Goal: Task Accomplishment & Management: Manage account settings

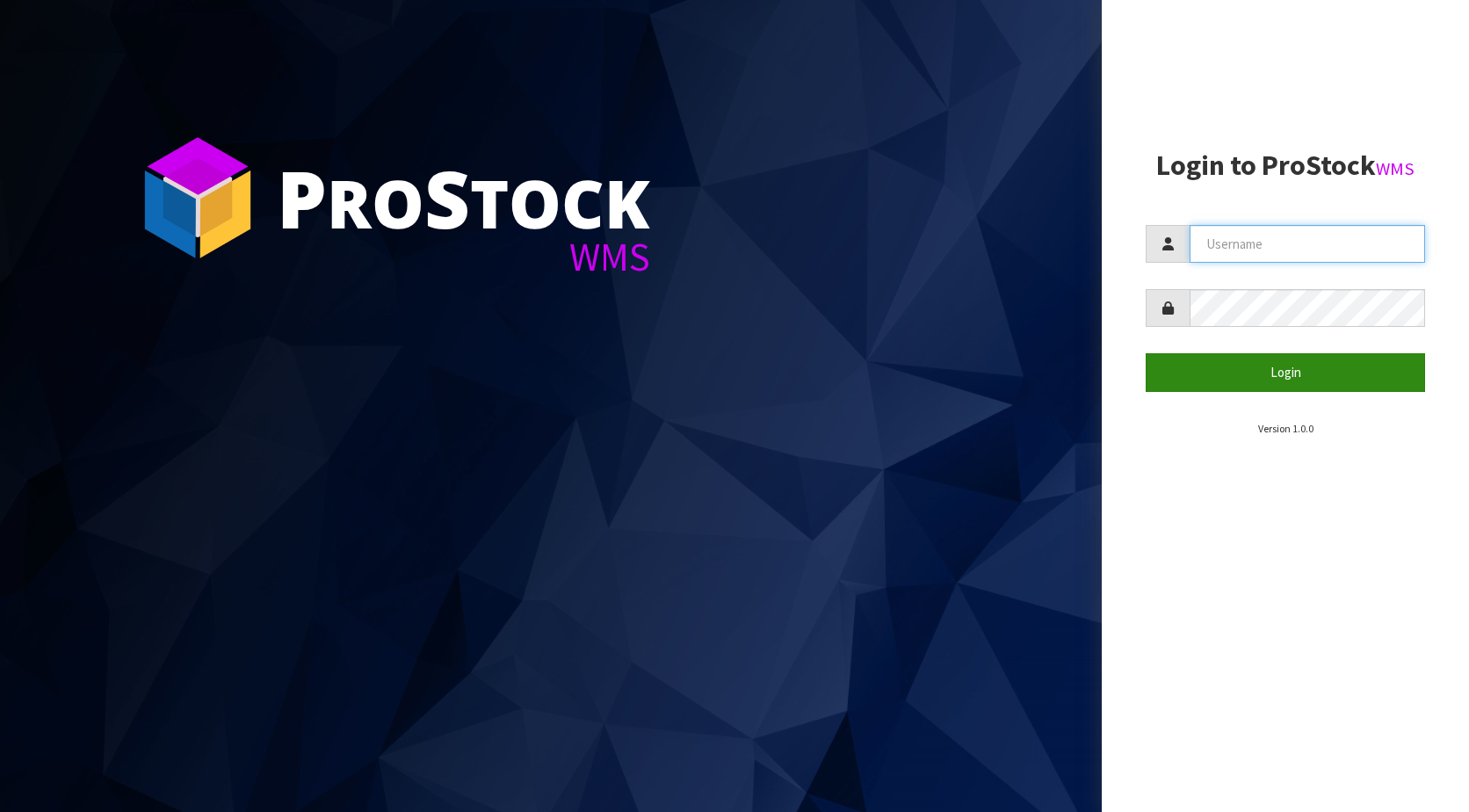
type input "KitchenAid"
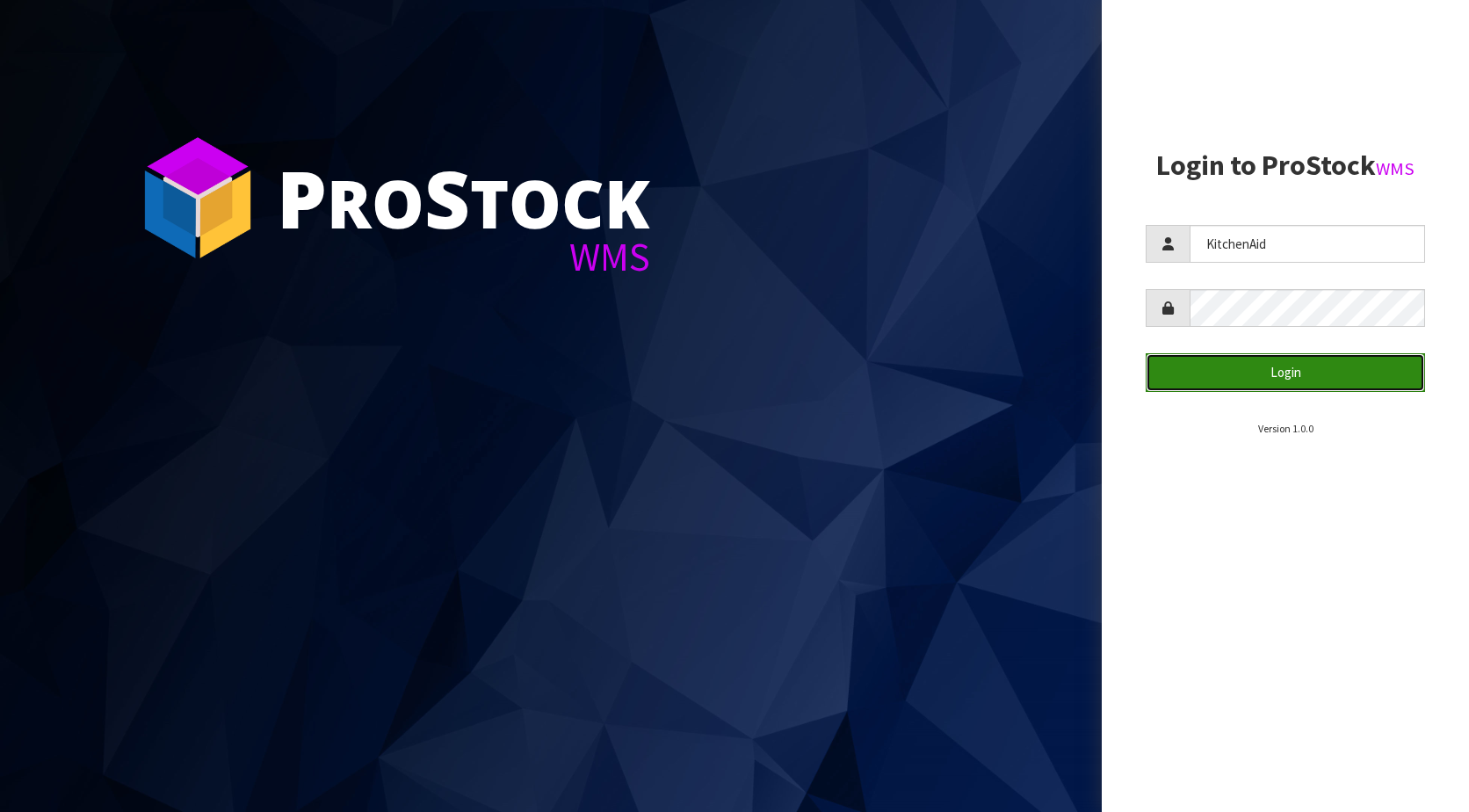
click at [1273, 371] on button "Login" at bounding box center [1285, 372] width 279 height 38
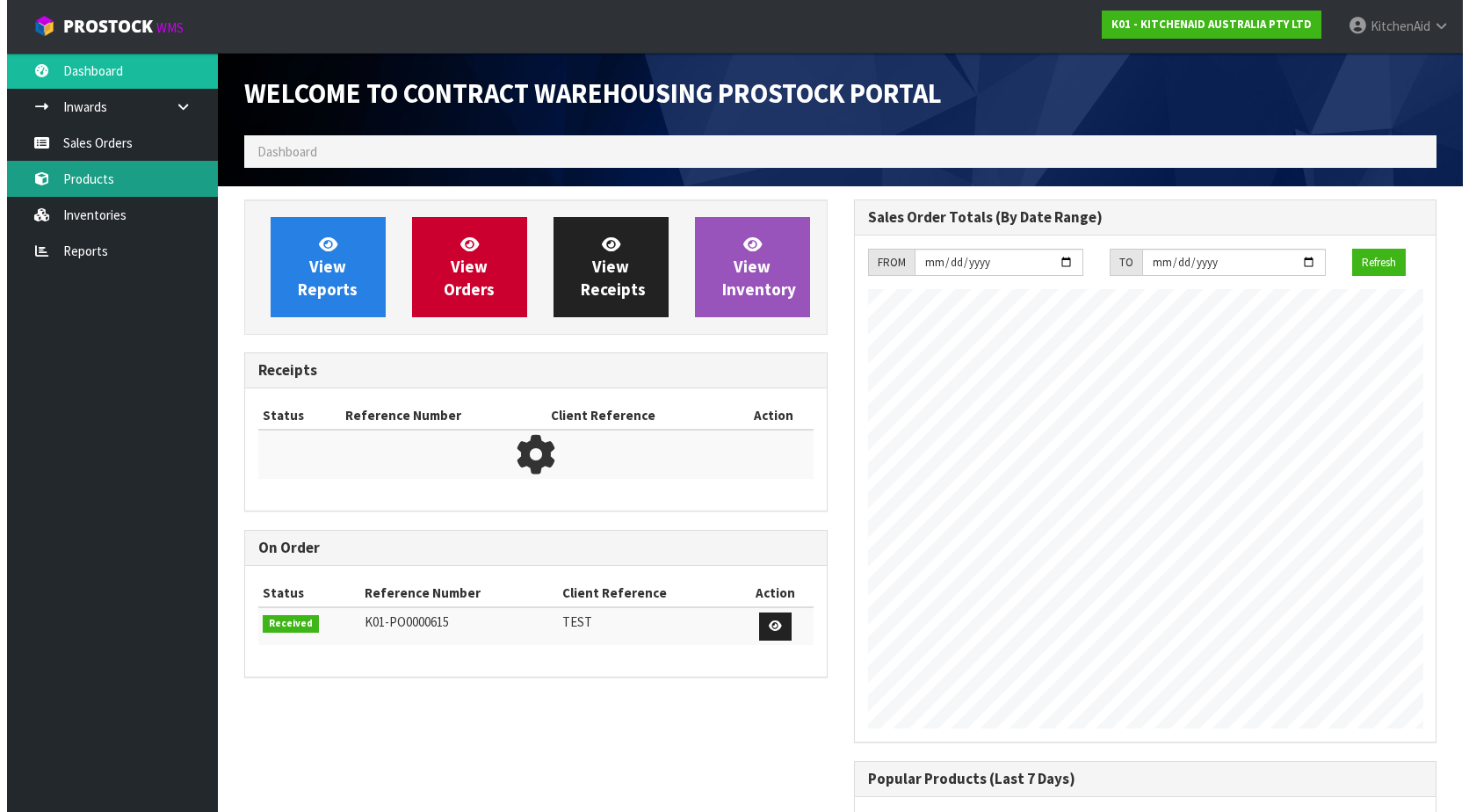
scroll to position [974, 609]
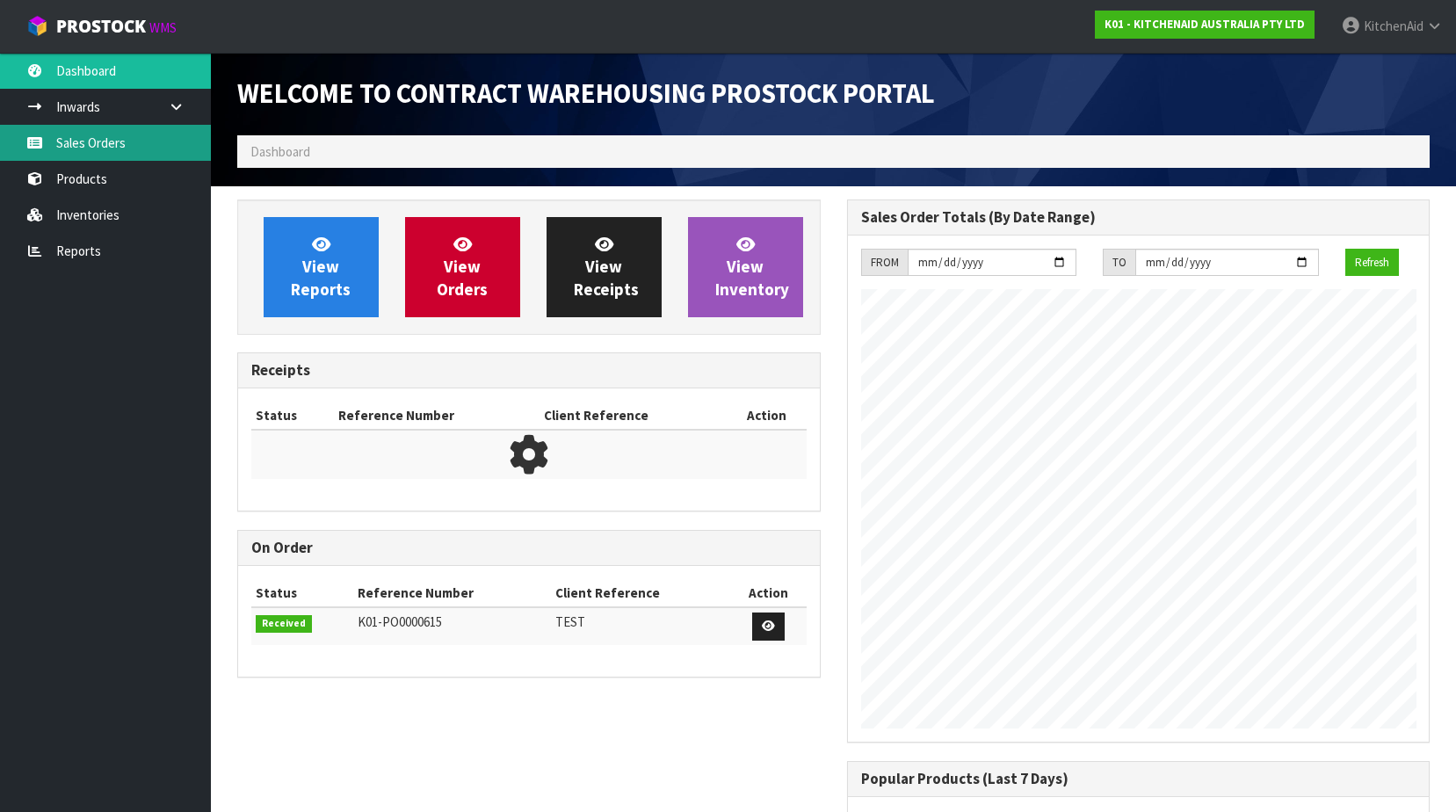
click at [113, 141] on link "Sales Orders" at bounding box center [105, 143] width 211 height 36
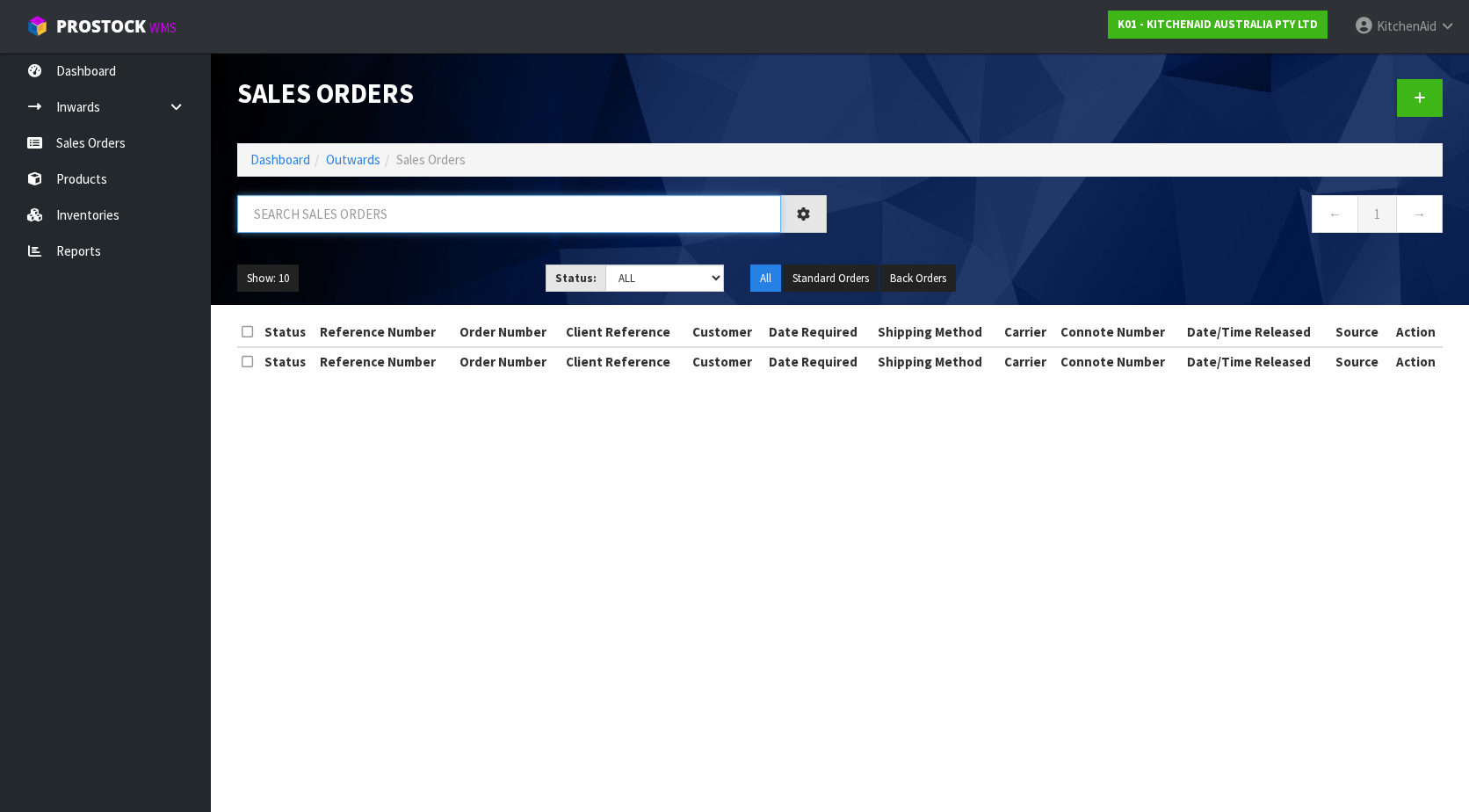
click at [445, 205] on input "text" at bounding box center [509, 214] width 544 height 38
paste input "63996389523819"
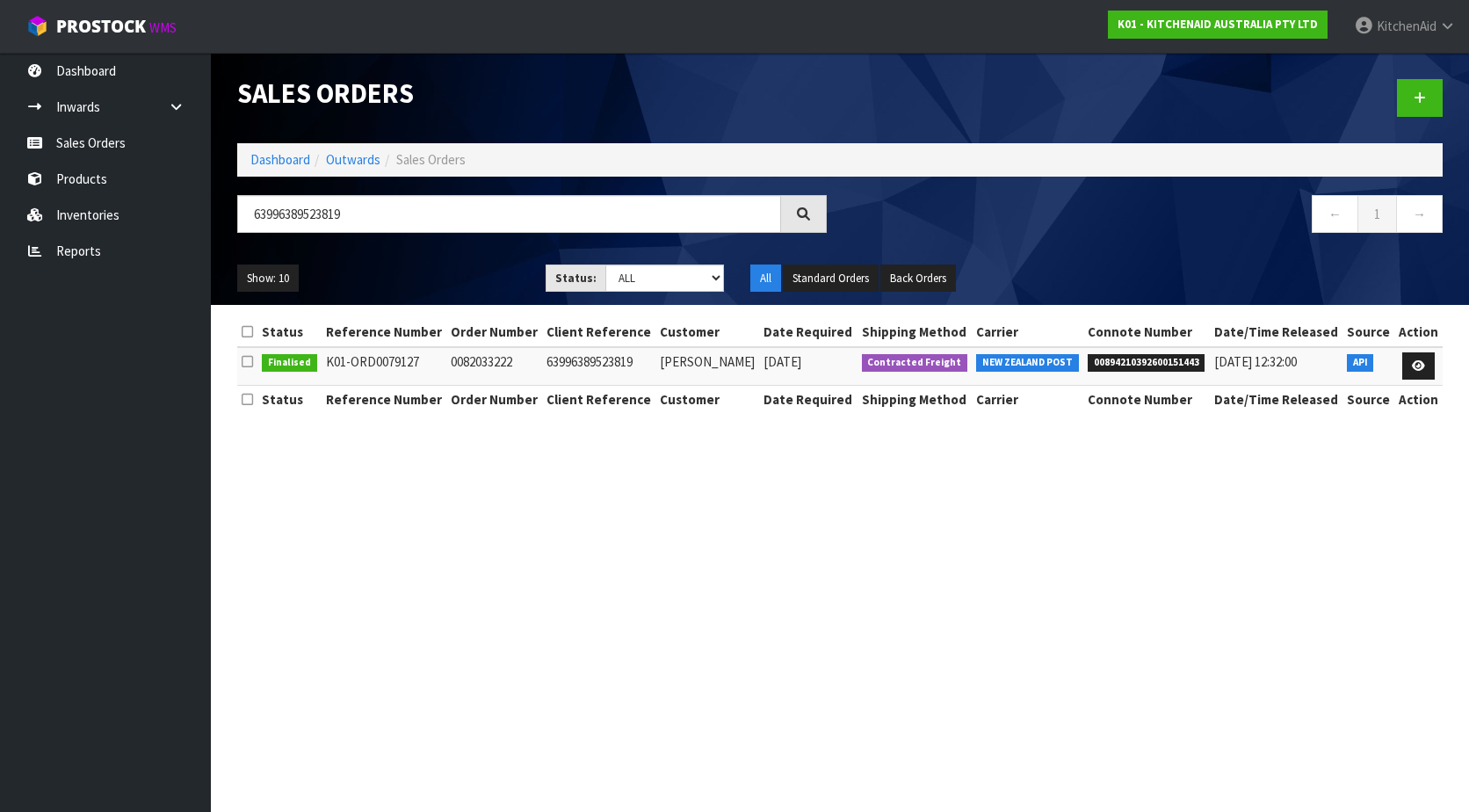
click at [1141, 364] on span "00894210392600151443" at bounding box center [1147, 363] width 118 height 18
copy span "00894210392600151443"
click at [576, 364] on td "63996389523819" at bounding box center [598, 366] width 113 height 38
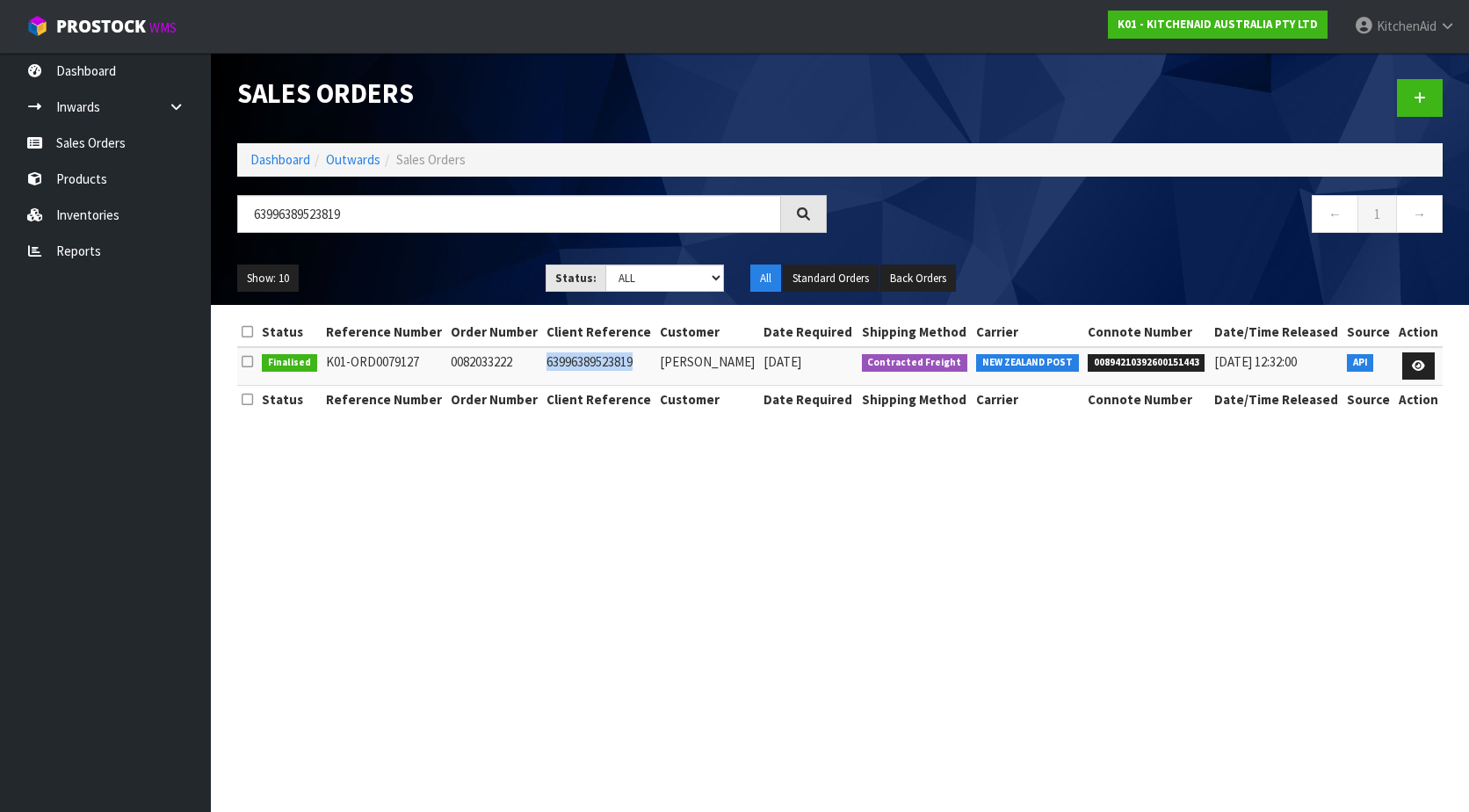
copy td "63996389523819"
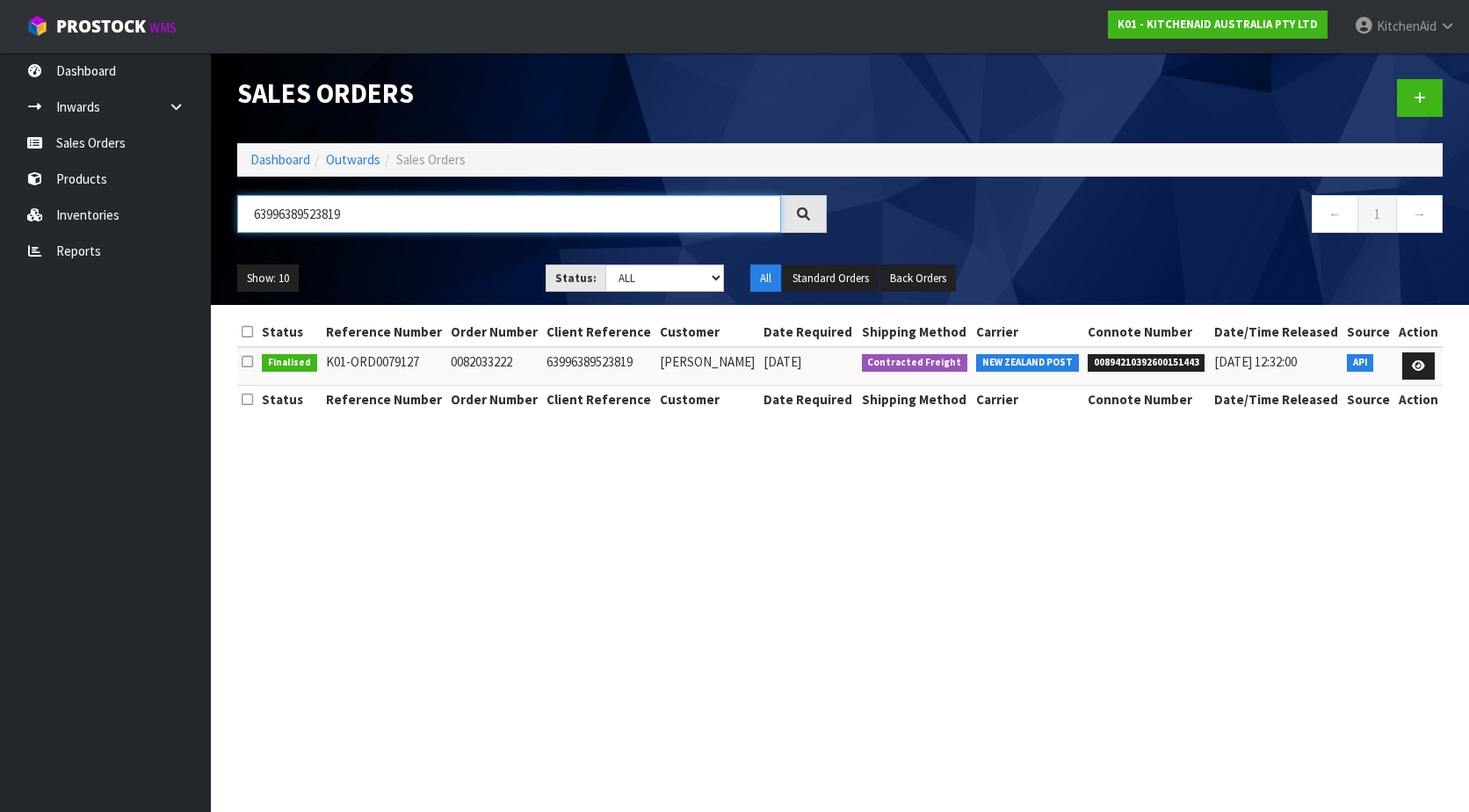
click at [341, 213] on input "63996389523819" at bounding box center [509, 214] width 544 height 38
drag, startPoint x: 451, startPoint y: 214, endPoint x: 207, endPoint y: 214, distance: 243.4
click at [207, 214] on body "Toggle navigation ProStock WMS K01 - KITCHENAID AUSTRALIA PTY LTD [GEOGRAPHIC_D…" at bounding box center [734, 406] width 1469 height 812
drag, startPoint x: 437, startPoint y: 205, endPoint x: 206, endPoint y: 196, distance: 231.3
click at [206, 196] on body "Toggle navigation ProStock WMS K01 - KITCHENAID AUSTRALIA PTY LTD [GEOGRAPHIC_D…" at bounding box center [734, 406] width 1469 height 812
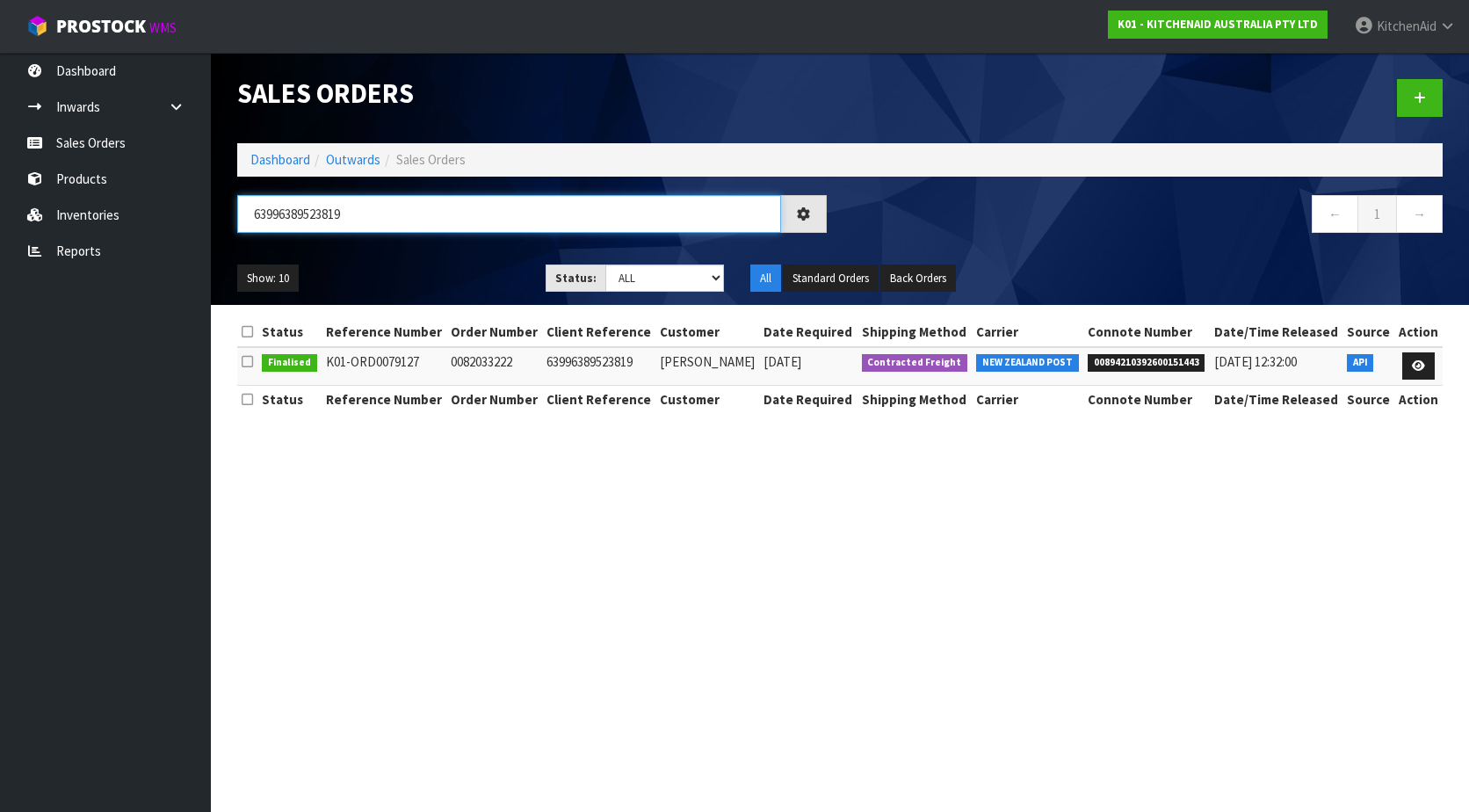
paste input "0082033403"
type input "0082033403"
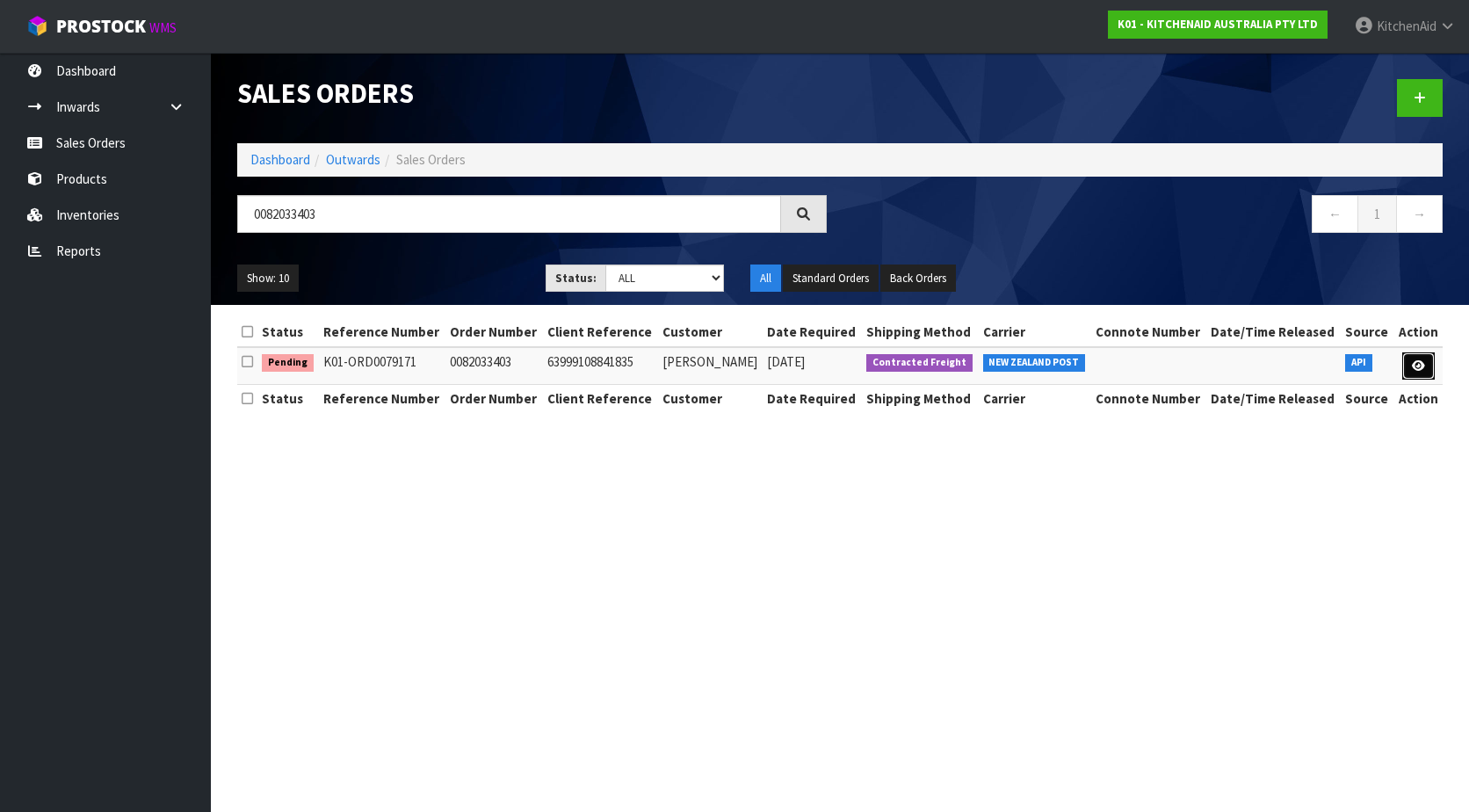
click at [1410, 355] on link at bounding box center [1418, 366] width 33 height 28
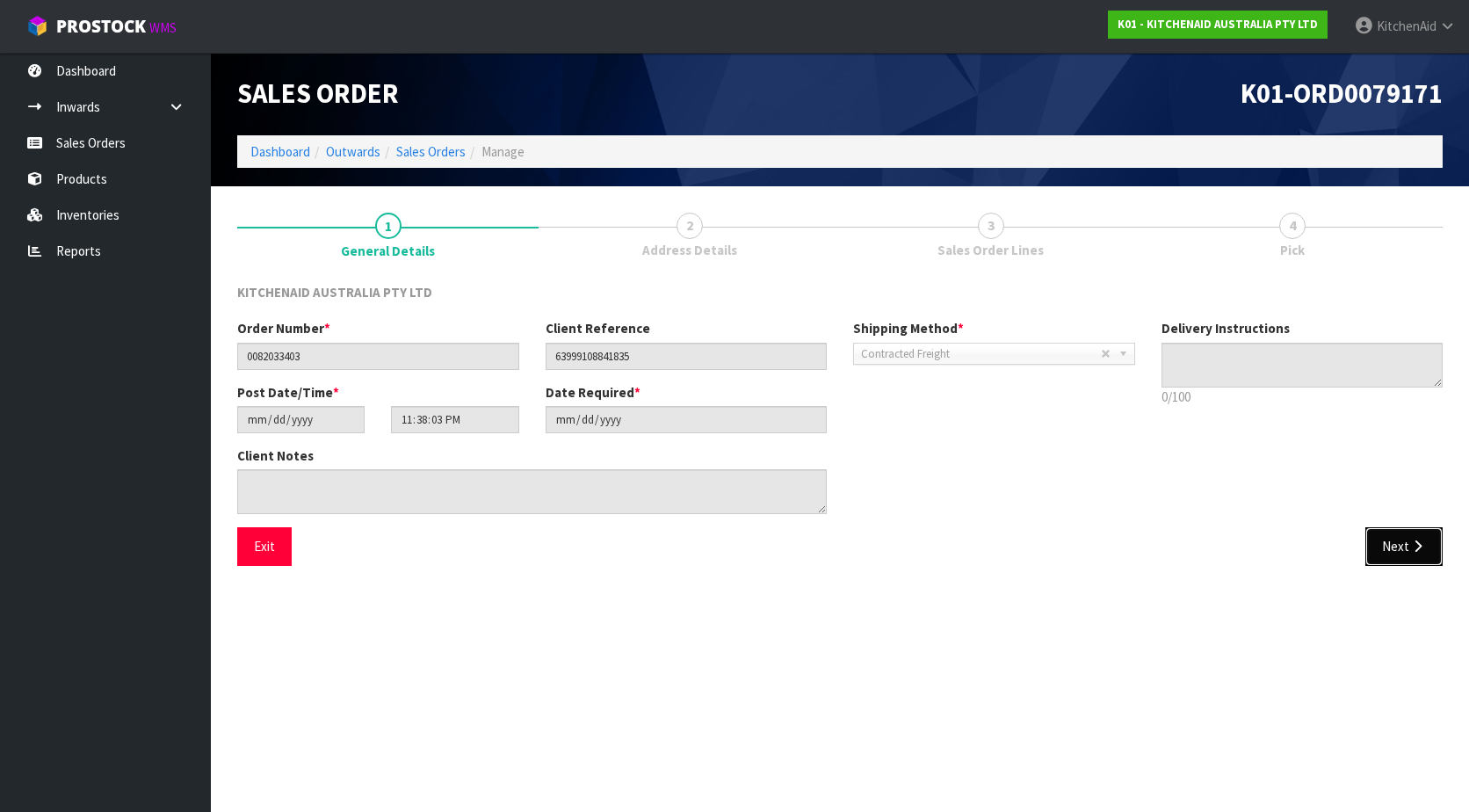
click at [1406, 547] on button "Next" at bounding box center [1403, 546] width 77 height 38
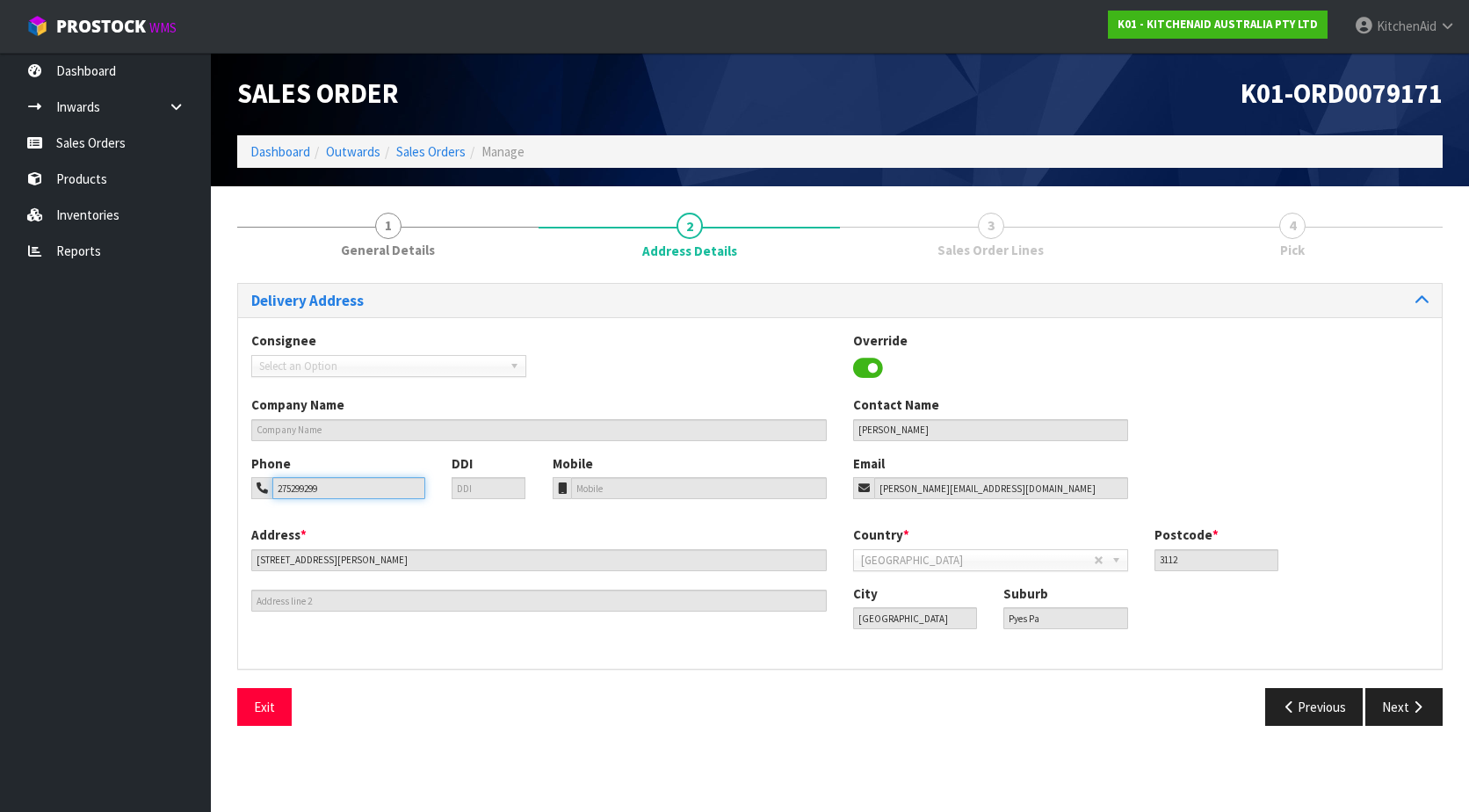
drag, startPoint x: 342, startPoint y: 486, endPoint x: 265, endPoint y: 483, distance: 76.5
click at [265, 483] on div "275299299" at bounding box center [338, 488] width 174 height 22
drag, startPoint x: 938, startPoint y: 427, endPoint x: 838, endPoint y: 424, distance: 100.2
click at [838, 424] on div "Company Name Contact Name [PERSON_NAME]" at bounding box center [840, 424] width 1204 height 58
drag, startPoint x: 341, startPoint y: 489, endPoint x: 278, endPoint y: 483, distance: 63.6
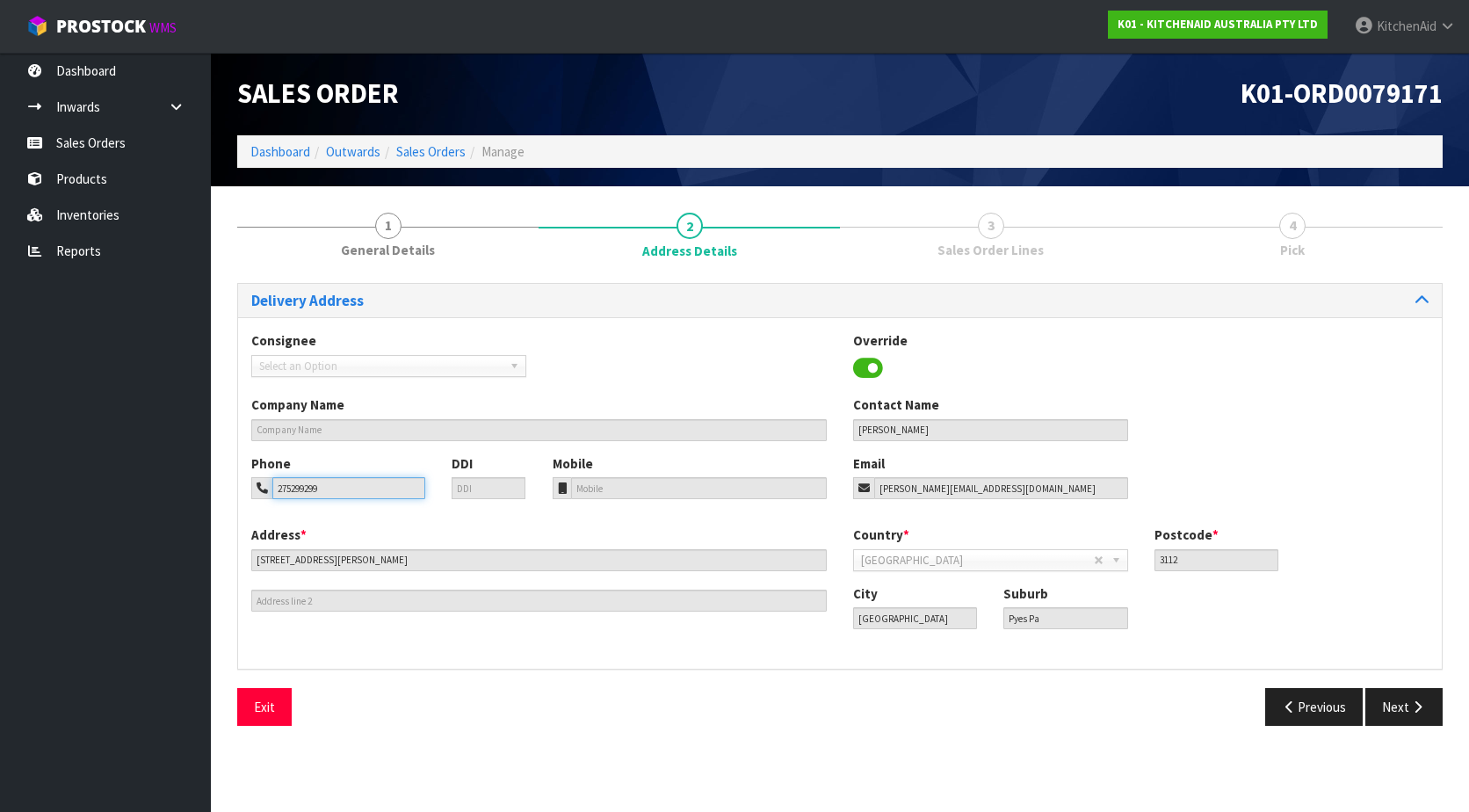
click at [278, 483] on input "275299299" at bounding box center [348, 488] width 153 height 22
drag, startPoint x: 957, startPoint y: 433, endPoint x: 848, endPoint y: 430, distance: 109.0
click at [848, 430] on div "Contact Name [PERSON_NAME]" at bounding box center [990, 417] width 301 height 45
drag, startPoint x: 1026, startPoint y: 492, endPoint x: 869, endPoint y: 489, distance: 157.3
click at [869, 489] on div "[PERSON_NAME][EMAIL_ADDRESS][DOMAIN_NAME]" at bounding box center [990, 488] width 275 height 22
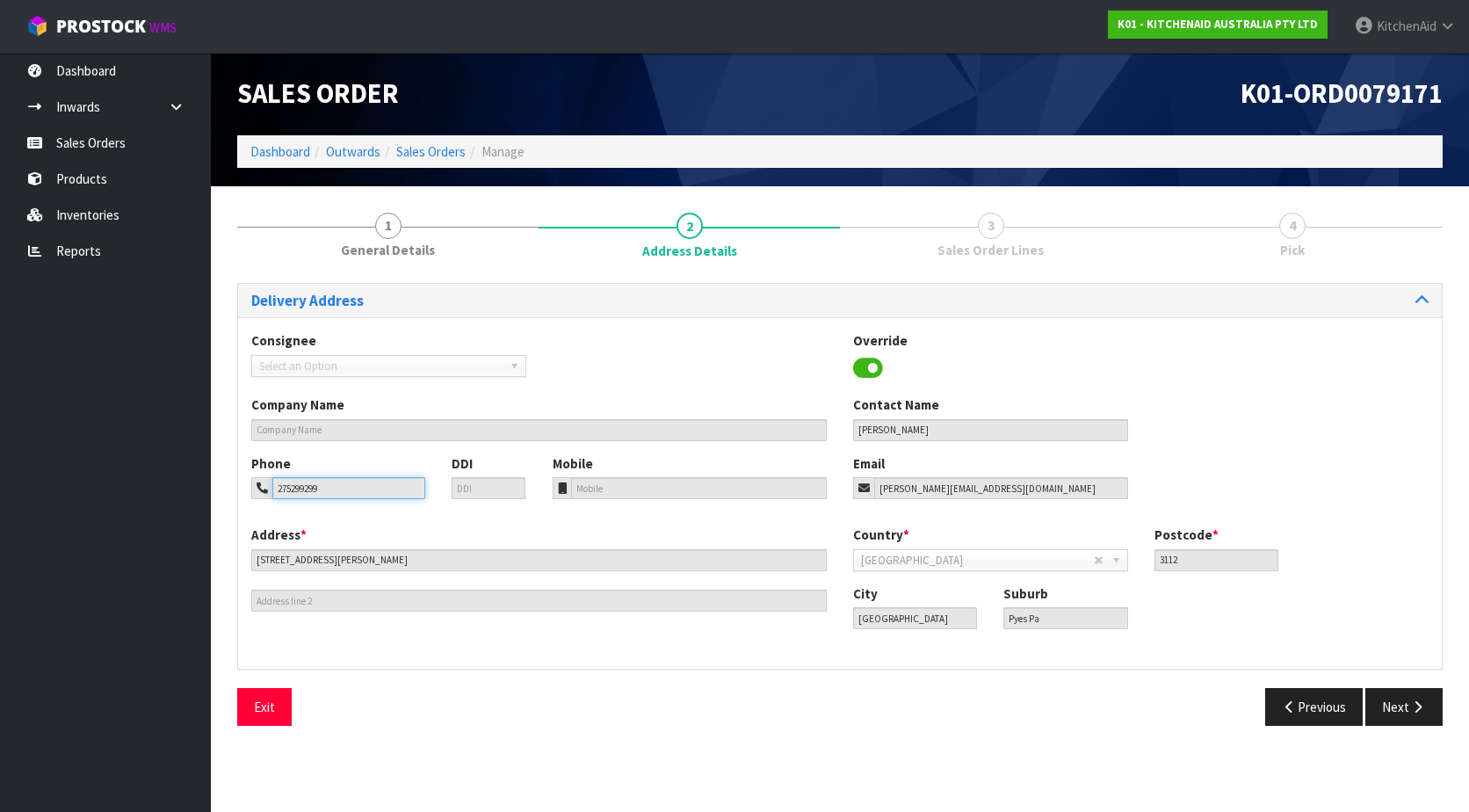
drag, startPoint x: 327, startPoint y: 490, endPoint x: 279, endPoint y: 490, distance: 47.4
click at [279, 490] on input "275299299" at bounding box center [348, 488] width 153 height 22
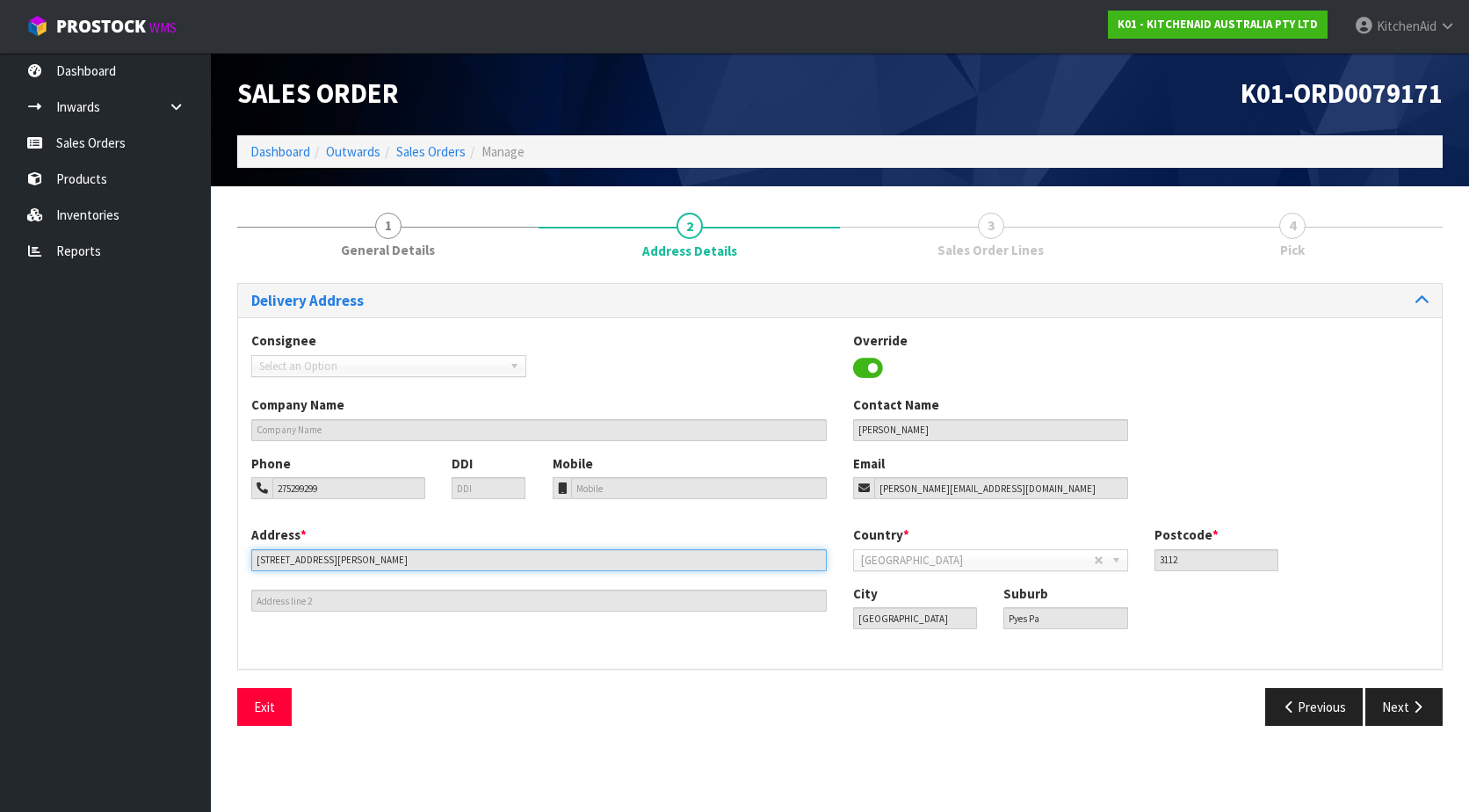
drag, startPoint x: 346, startPoint y: 560, endPoint x: 225, endPoint y: 554, distance: 121.4
click at [225, 554] on div "1 General Details 2 Address Details 3 Sales Order Lines 4 Pick Delivery Address…" at bounding box center [840, 469] width 1232 height 540
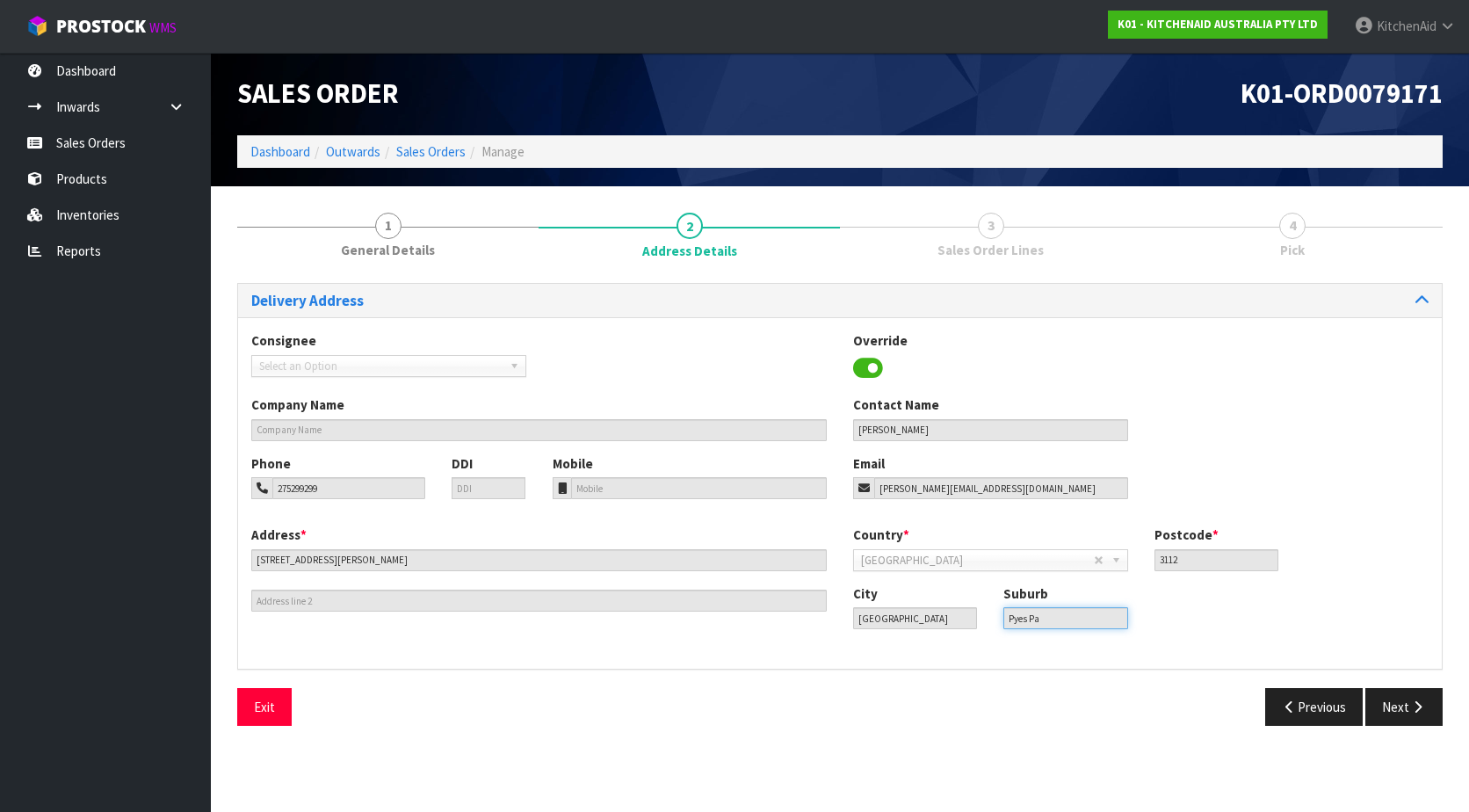
drag, startPoint x: 1030, startPoint y: 627, endPoint x: 1010, endPoint y: 627, distance: 19.3
click at [1010, 627] on input "Pyes Pa" at bounding box center [1065, 618] width 124 height 22
drag, startPoint x: 1010, startPoint y: 627, endPoint x: 1024, endPoint y: 728, distance: 101.0
click at [1024, 728] on div "Save Exit Previous Next" at bounding box center [840, 713] width 1232 height 51
